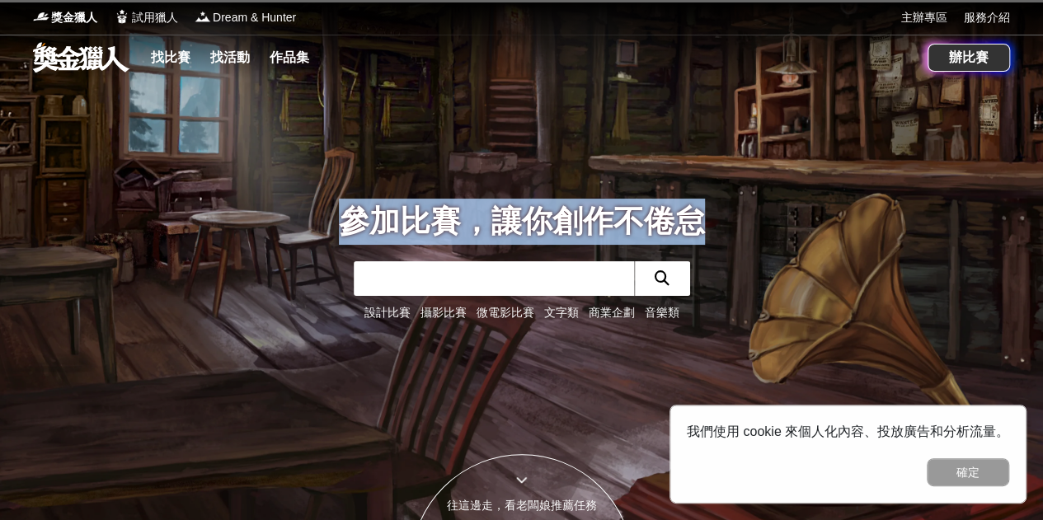
drag, startPoint x: 0, startPoint y: 0, endPoint x: 423, endPoint y: 267, distance: 500.3
click at [366, 276] on div "參加比賽，讓你創作不倦怠 設計比賽 攝影比賽 微電影比賽 文字類 商業企劃 音樂類" at bounding box center [522, 260] width 940 height 520
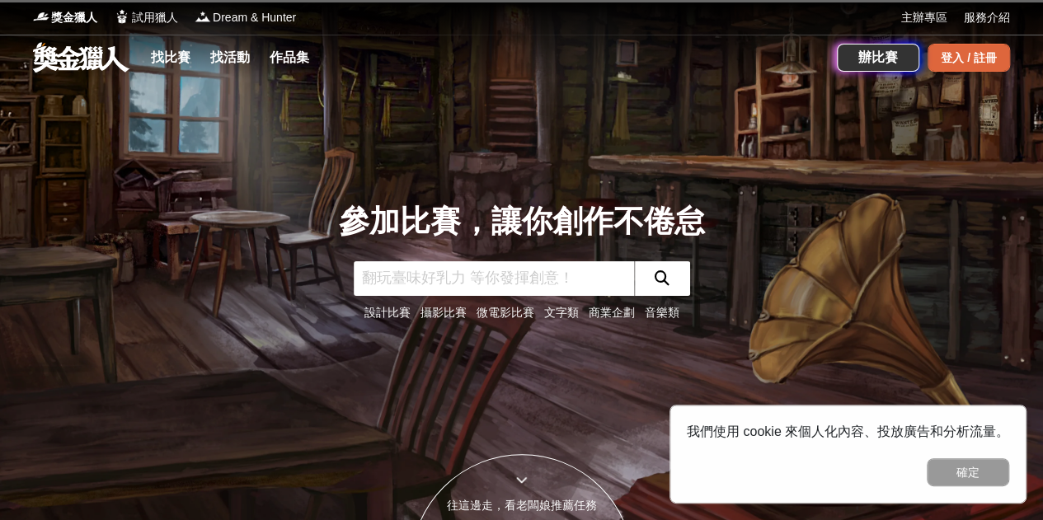
click at [947, 55] on div "登入 / 註冊" at bounding box center [969, 58] width 82 height 28
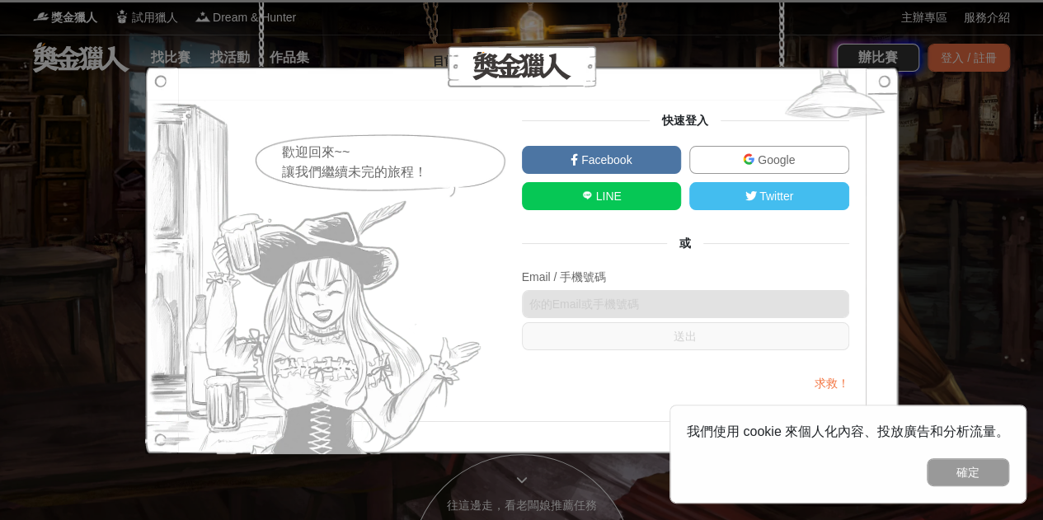
click at [751, 167] on link "Google" at bounding box center [769, 160] width 160 height 28
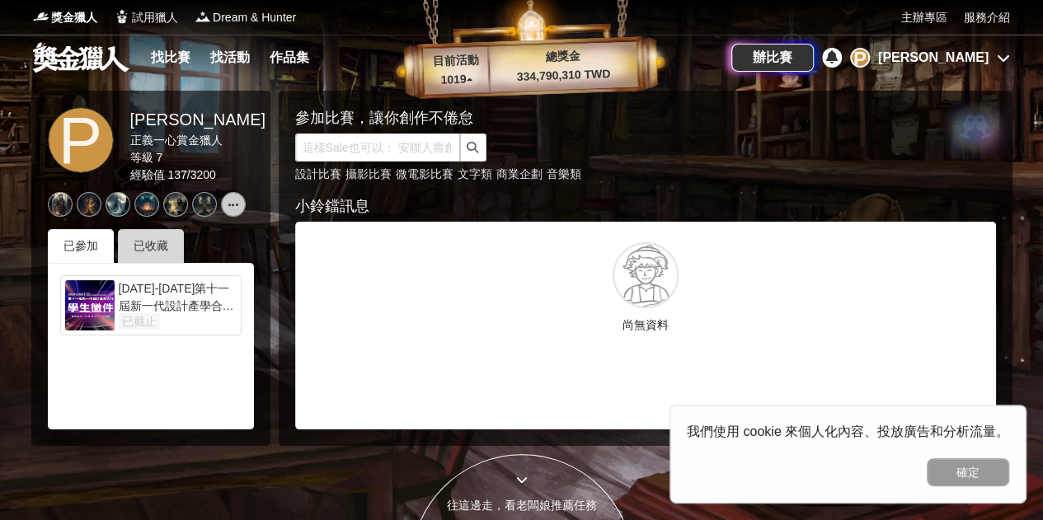
click at [135, 244] on div "已收藏" at bounding box center [151, 246] width 66 height 34
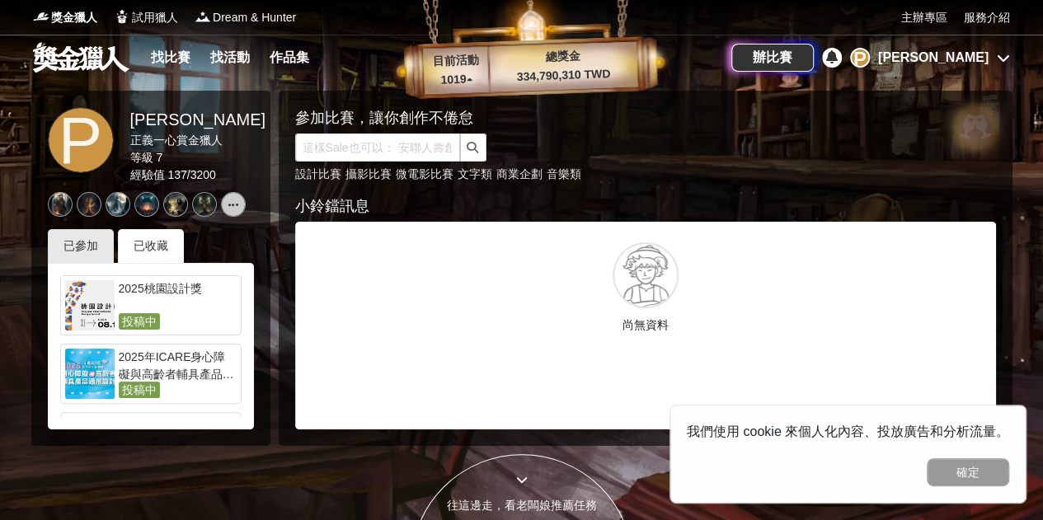
click at [870, 54] on div "P" at bounding box center [860, 58] width 20 height 20
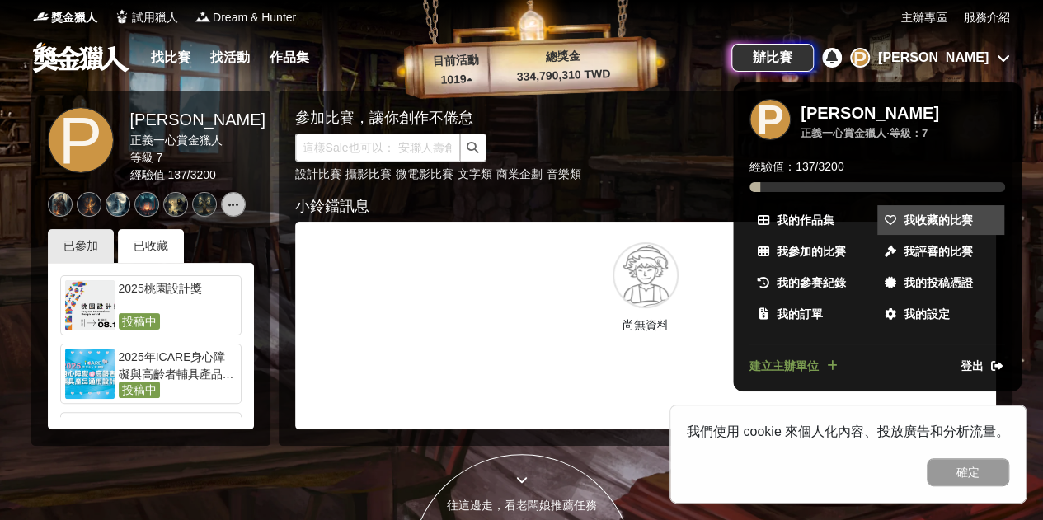
click at [968, 215] on span "我收藏的比賽" at bounding box center [938, 220] width 69 height 17
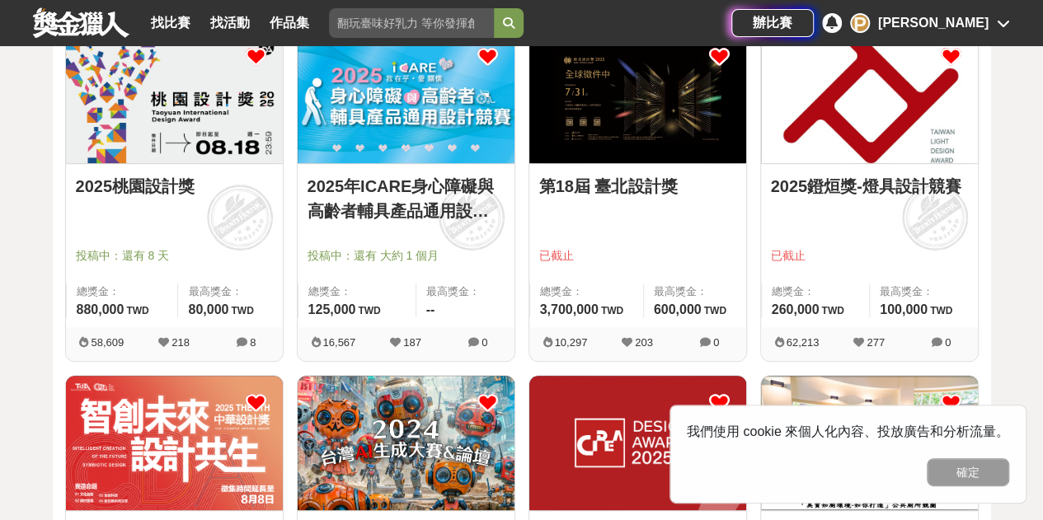
scroll to position [163, 0]
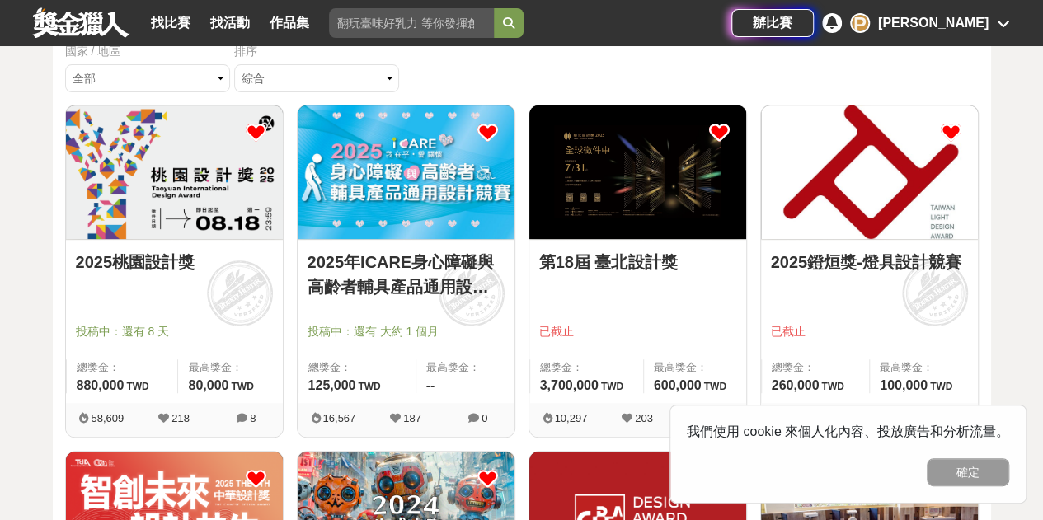
click at [721, 133] on icon at bounding box center [719, 132] width 21 height 21
click at [956, 129] on icon at bounding box center [951, 132] width 21 height 21
click at [717, 125] on icon at bounding box center [719, 132] width 21 height 21
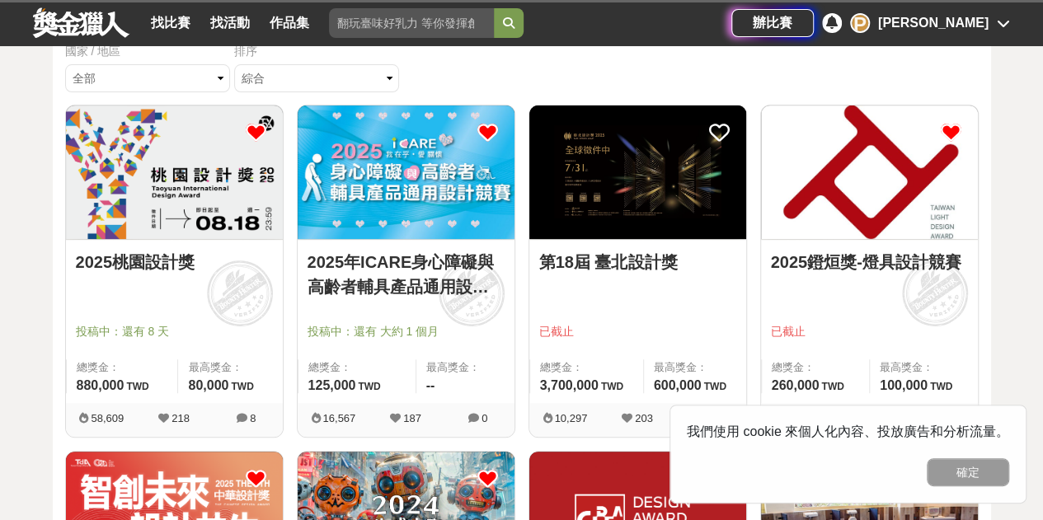
click at [951, 128] on icon at bounding box center [951, 132] width 21 height 21
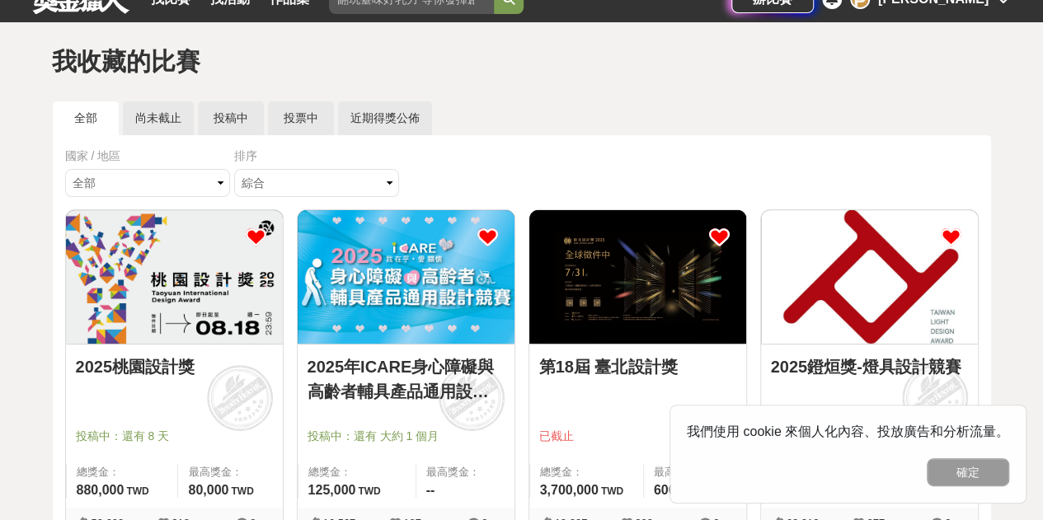
scroll to position [0, 0]
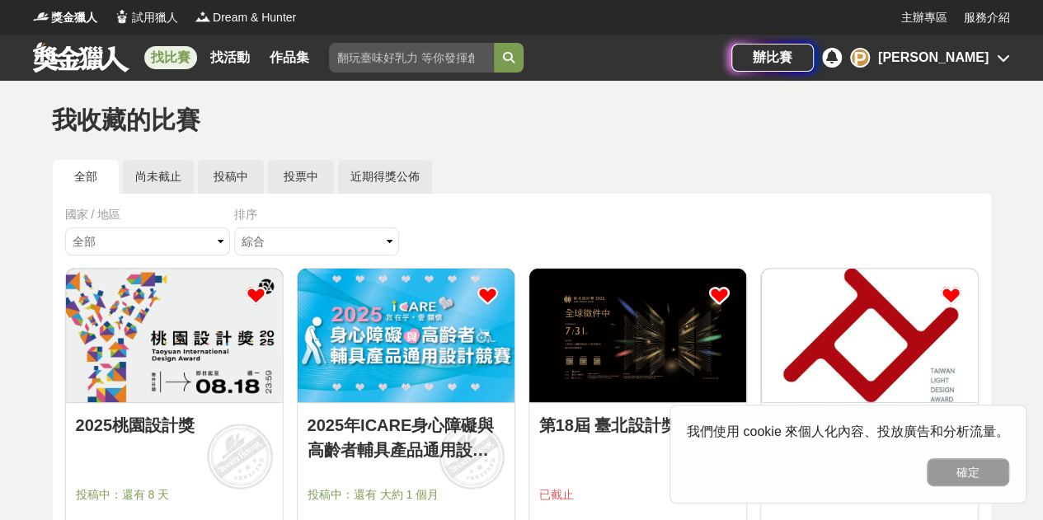
click at [180, 60] on link "找比賽" at bounding box center [170, 57] width 53 height 23
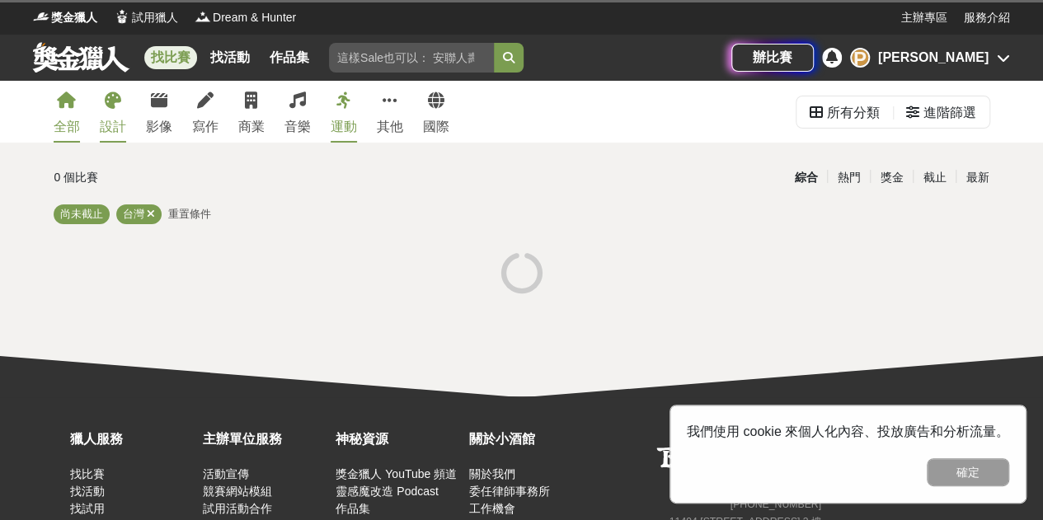
click at [110, 111] on link "設計" at bounding box center [113, 112] width 26 height 62
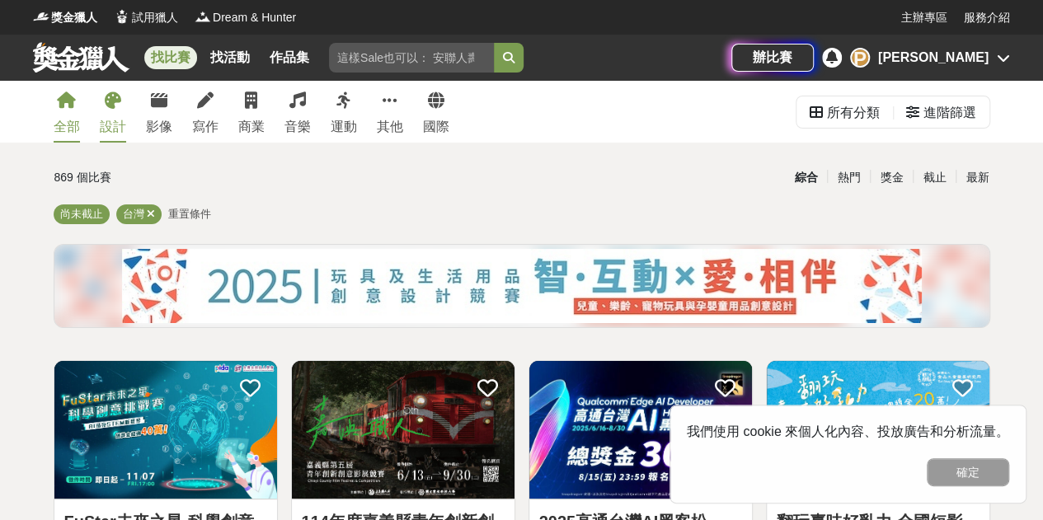
click at [118, 106] on icon at bounding box center [113, 100] width 16 height 16
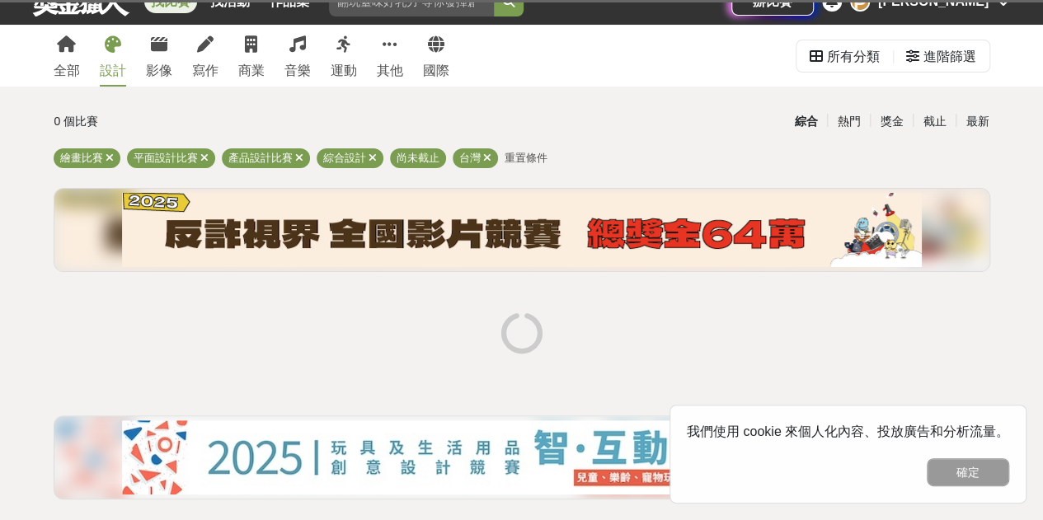
scroll to position [82, 0]
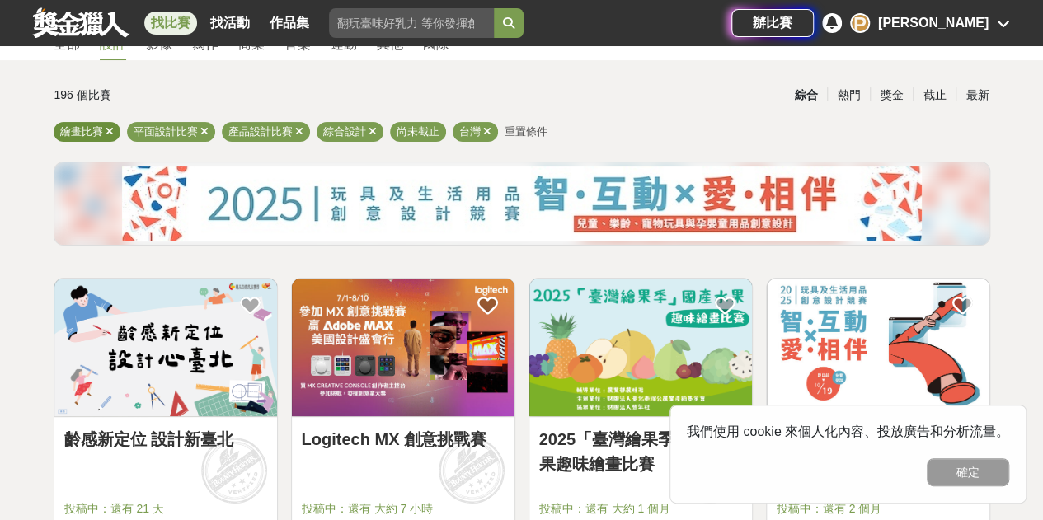
click at [110, 135] on icon at bounding box center [110, 131] width 8 height 11
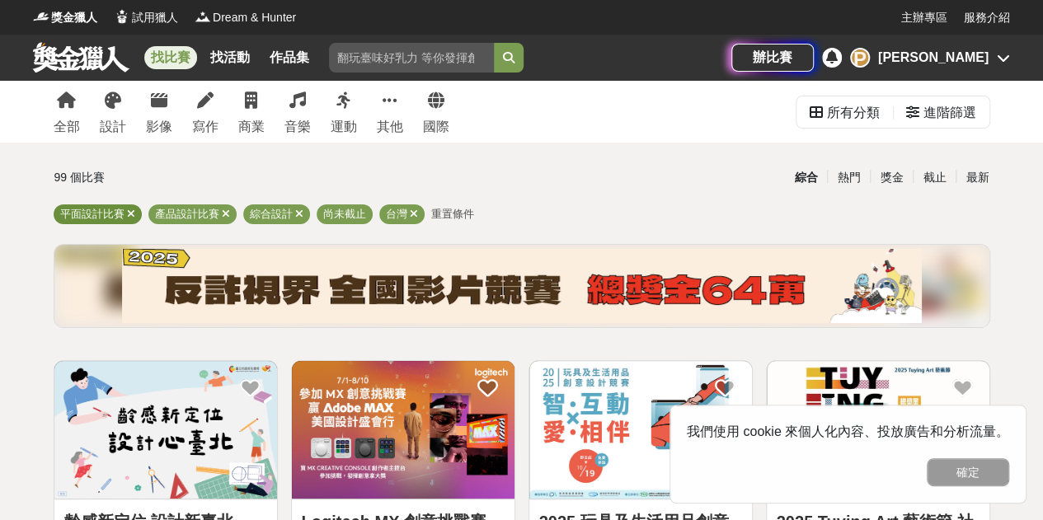
click at [132, 208] on span at bounding box center [131, 214] width 8 height 12
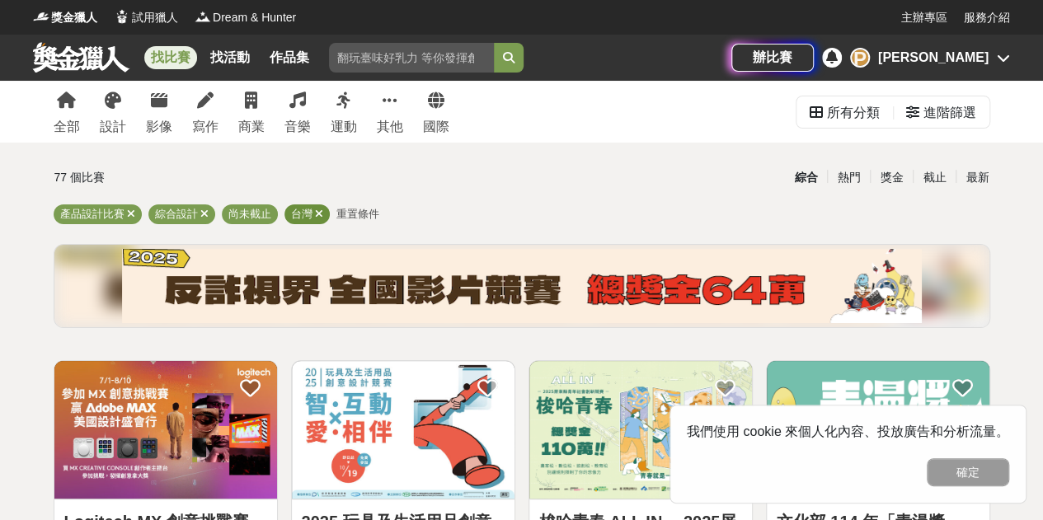
click at [318, 215] on icon at bounding box center [319, 214] width 8 height 11
click at [896, 176] on div "獎金" at bounding box center [891, 177] width 43 height 29
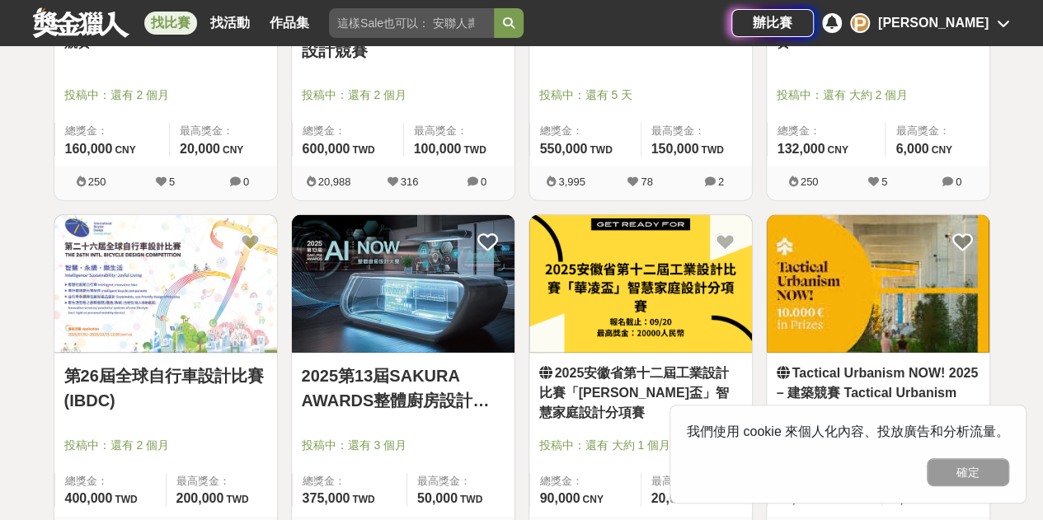
scroll to position [1814, 0]
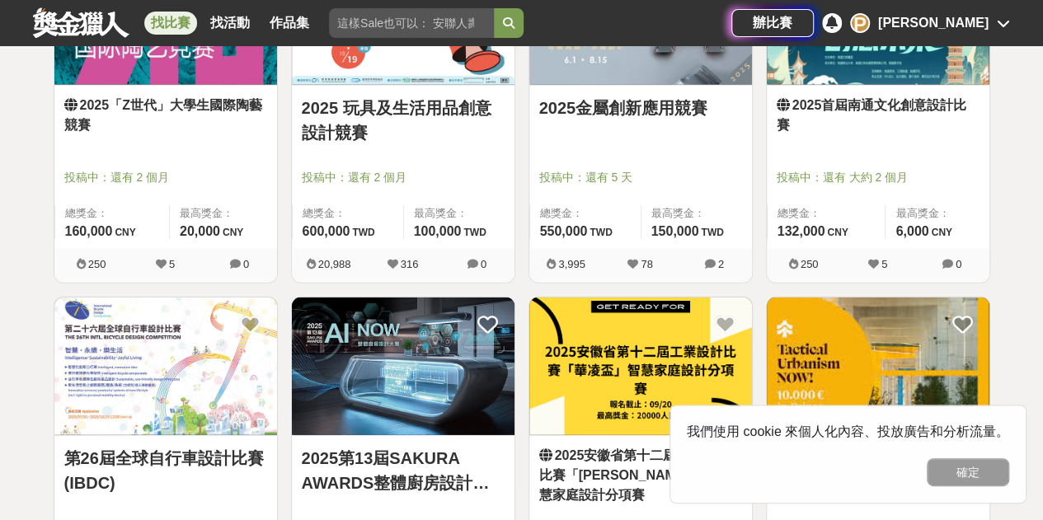
click at [696, 103] on link "2025金屬創新應用競賽" at bounding box center [640, 108] width 203 height 25
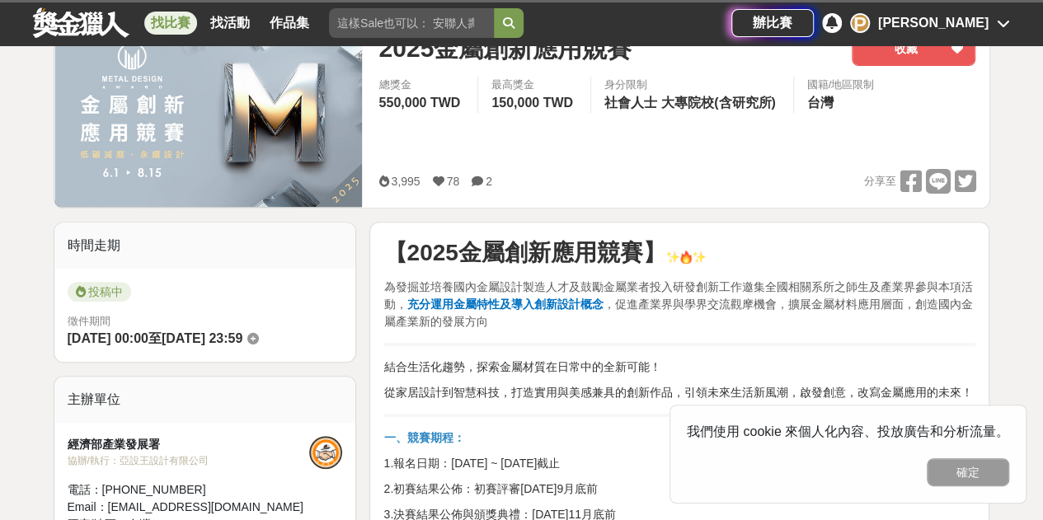
scroll to position [330, 0]
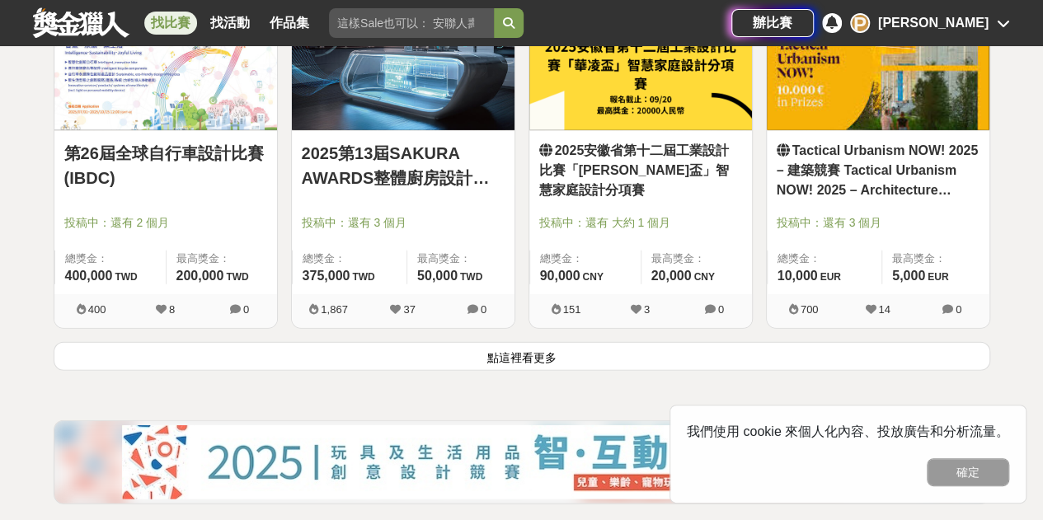
scroll to position [2144, 0]
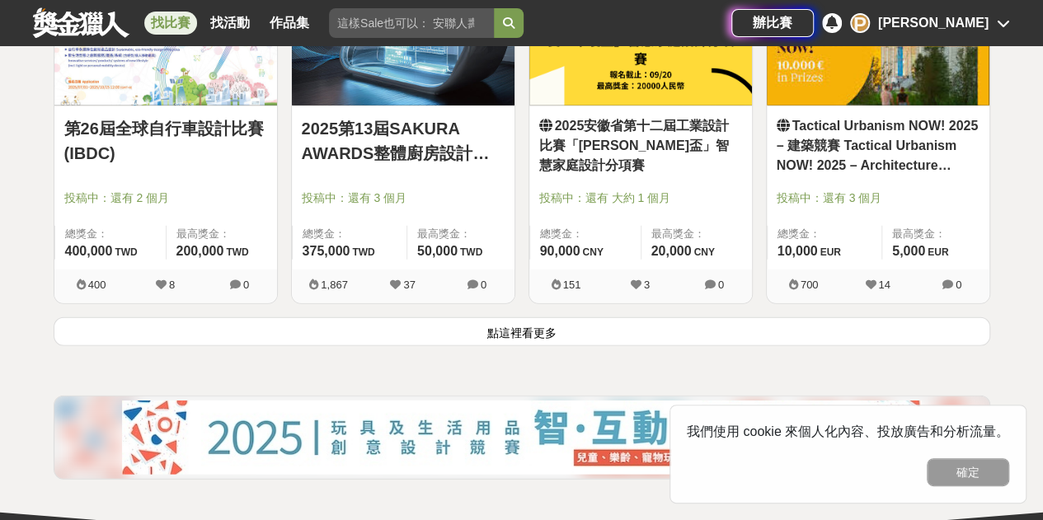
click at [563, 336] on button "點這裡看更多" at bounding box center [522, 331] width 937 height 29
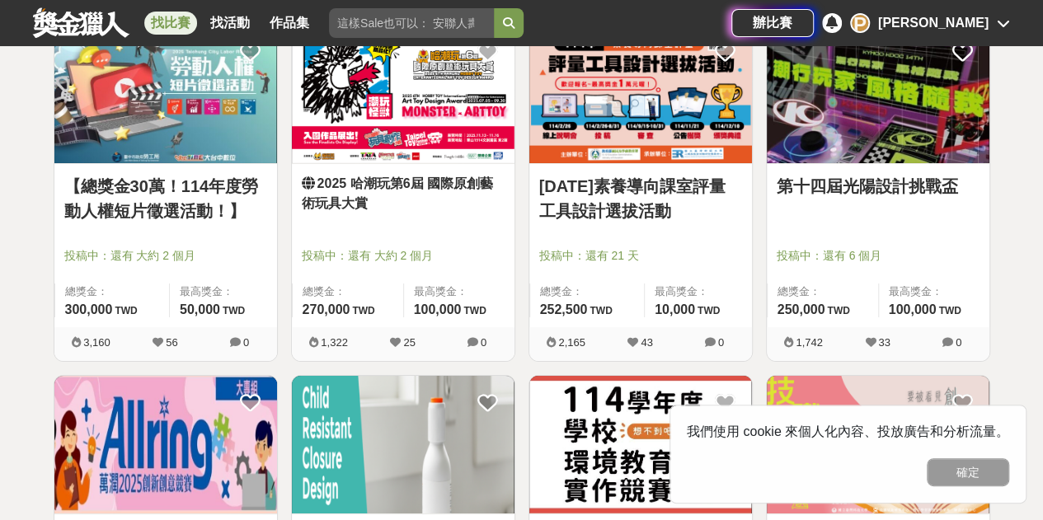
scroll to position [3051, 0]
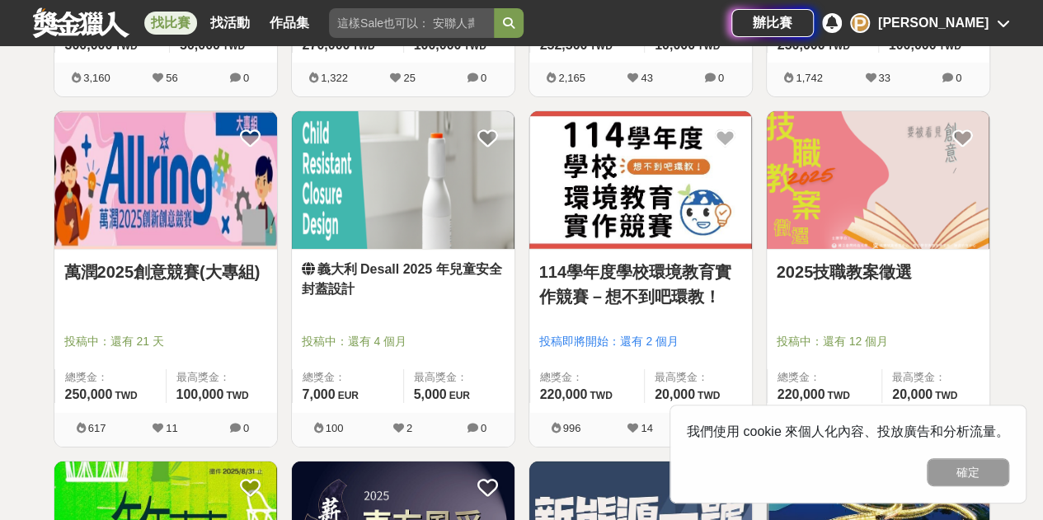
click at [480, 275] on link "義大利 Desall 2025 年兒童安全封蓋設計" at bounding box center [403, 280] width 203 height 40
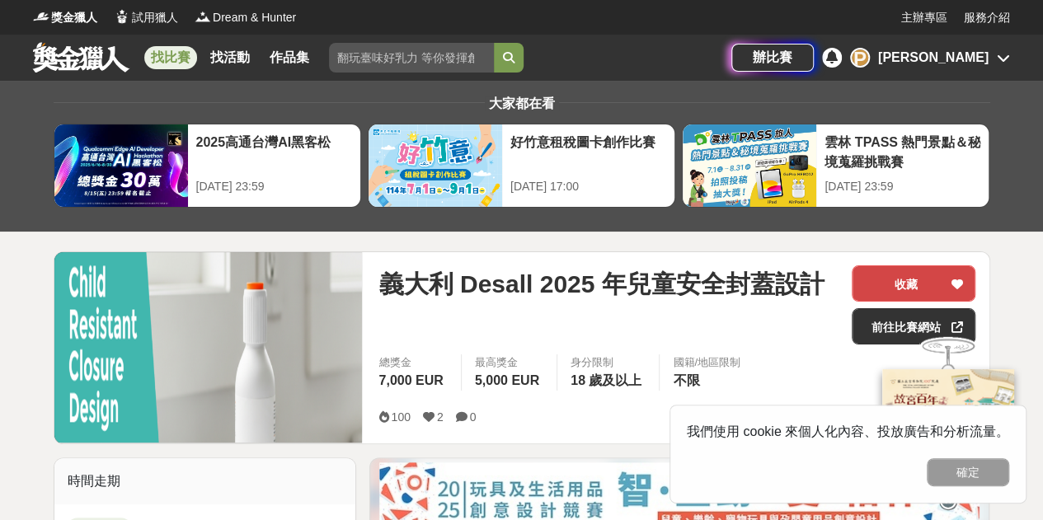
click at [965, 281] on div at bounding box center [956, 283] width 16 height 35
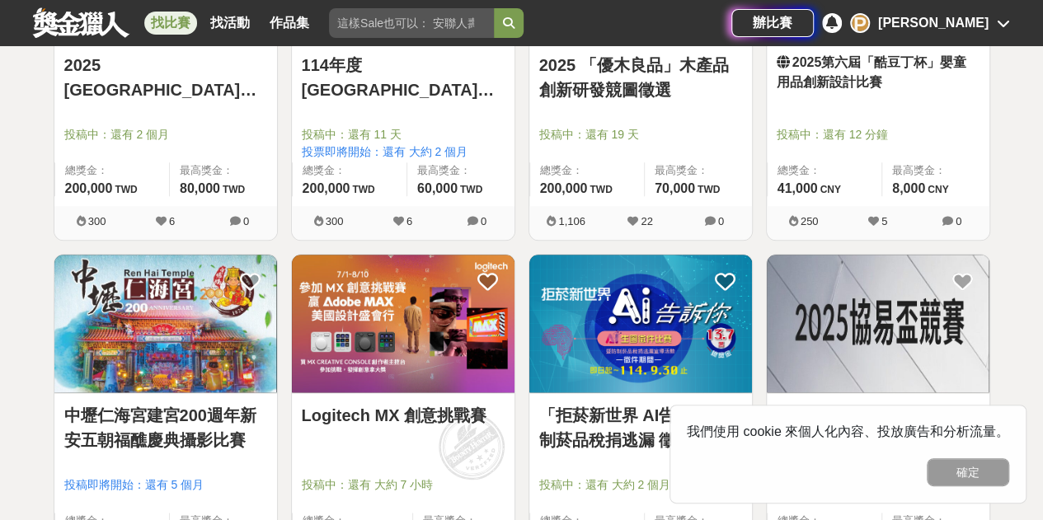
scroll to position [4288, 0]
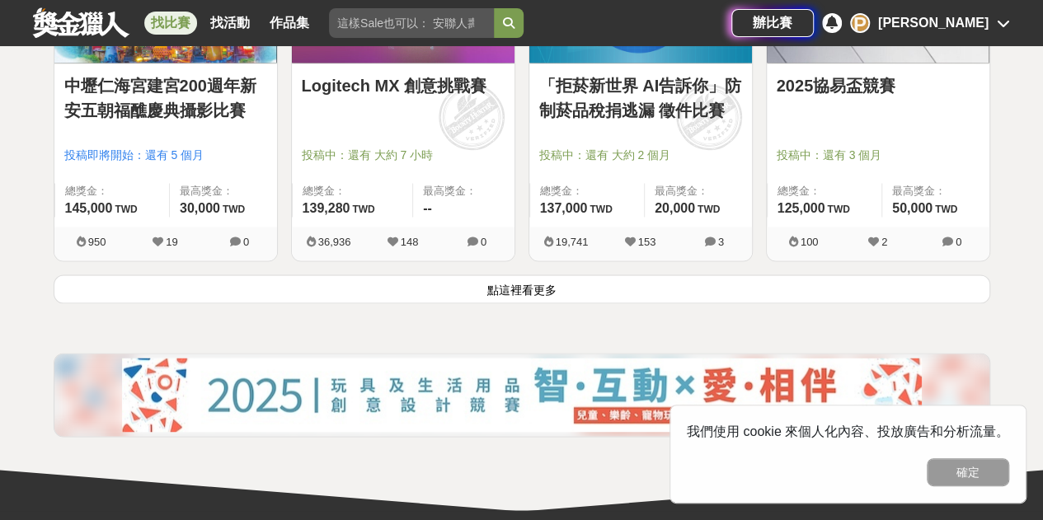
click at [625, 280] on button "點這裡看更多" at bounding box center [522, 289] width 937 height 29
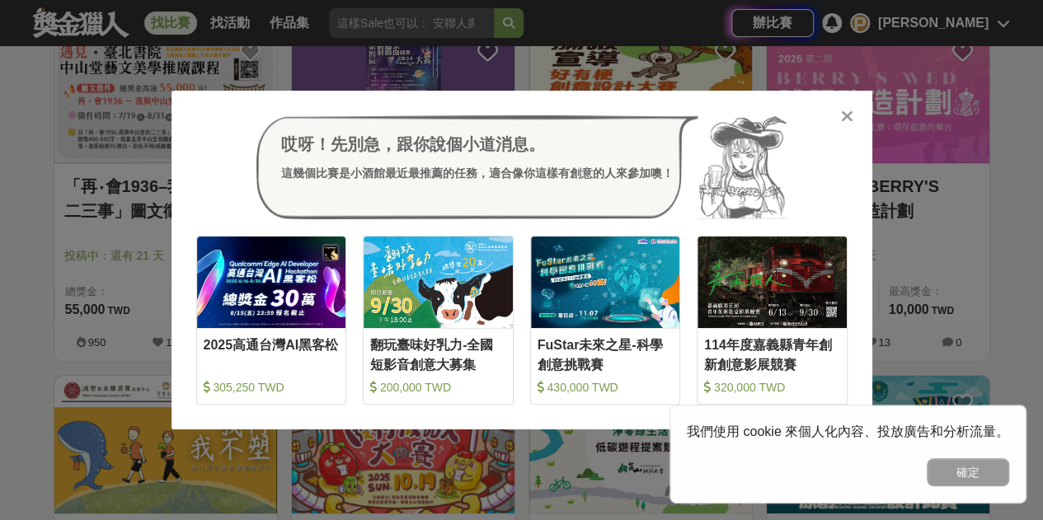
scroll to position [5980, 0]
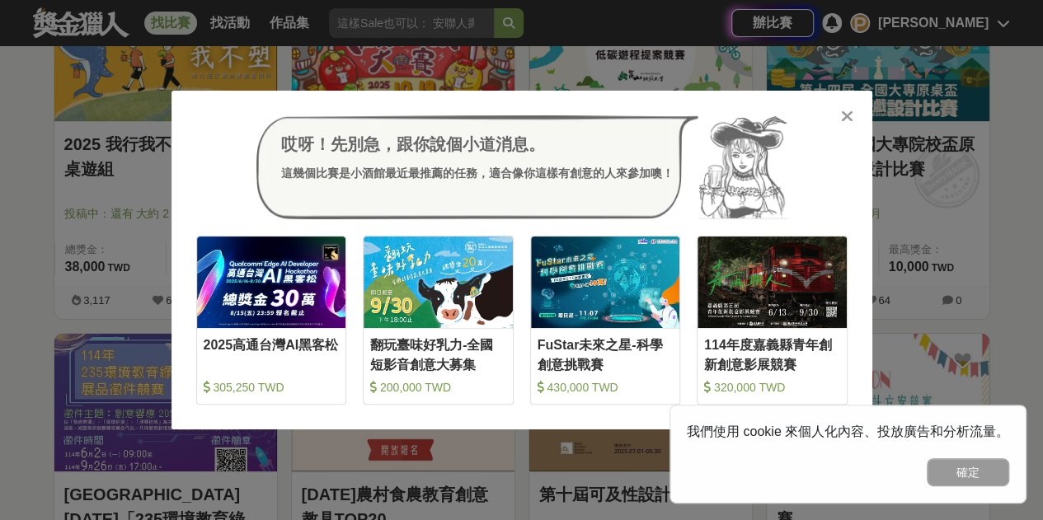
click at [850, 120] on icon at bounding box center [847, 116] width 12 height 16
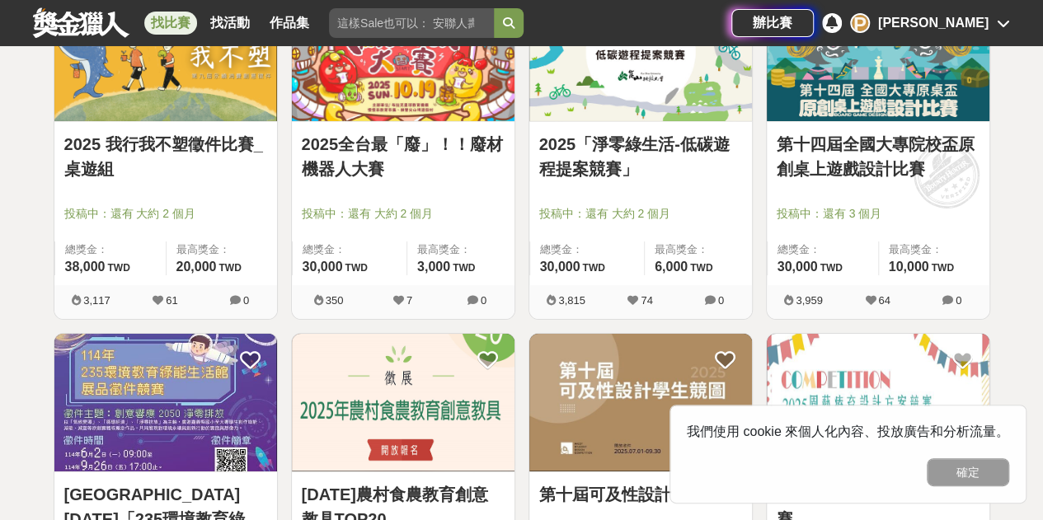
scroll to position [6144, 0]
